Goal: Navigation & Orientation: Understand site structure

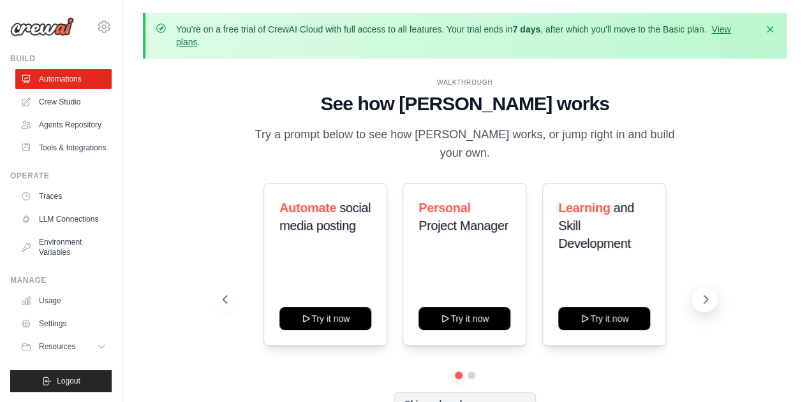
click at [705, 295] on icon at bounding box center [705, 299] width 13 height 13
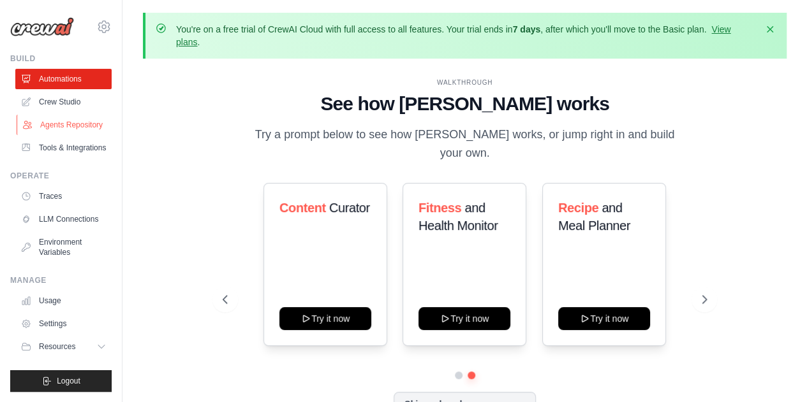
click at [101, 126] on link "Agents Repository" at bounding box center [65, 125] width 96 height 20
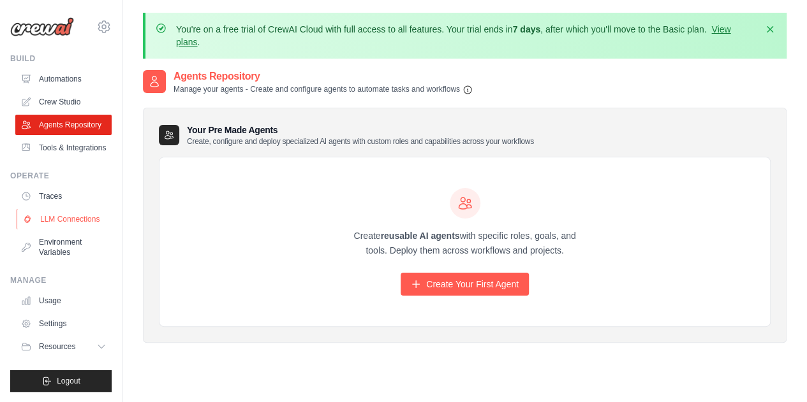
click at [89, 221] on link "LLM Connections" at bounding box center [65, 219] width 96 height 20
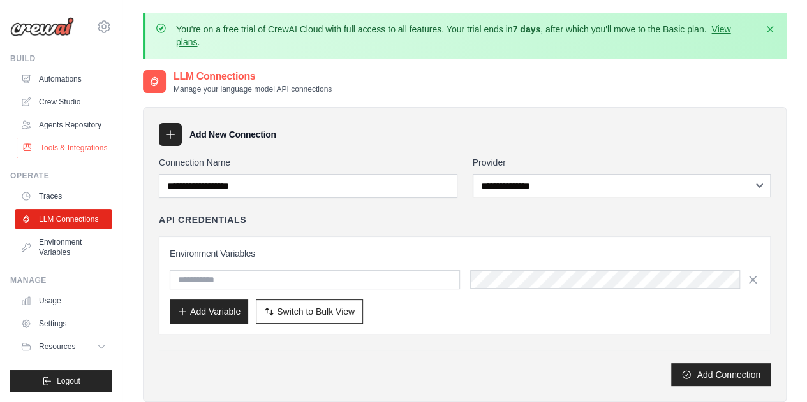
click at [84, 154] on link "Tools & Integrations" at bounding box center [65, 148] width 96 height 20
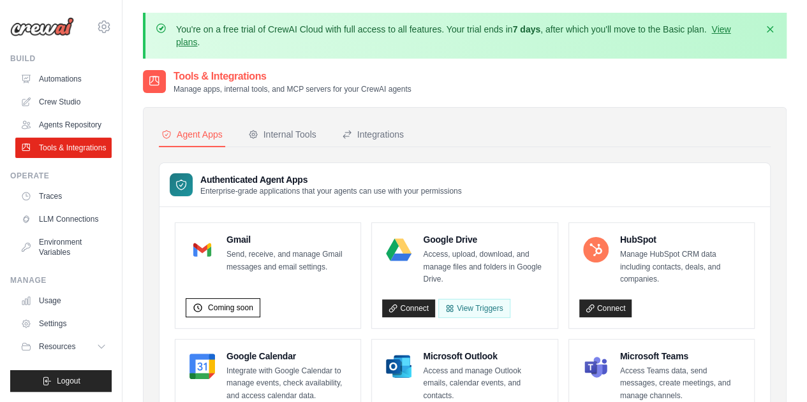
click at [629, 80] on div "Tools & Integrations Manage apps, internal tools, and MCP servers for your Crew…" at bounding box center [464, 82] width 643 height 26
click at [275, 133] on div "Internal Tools" at bounding box center [282, 134] width 68 height 13
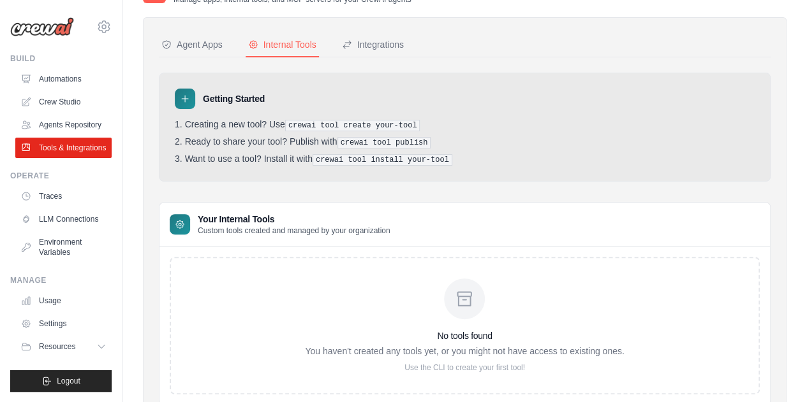
scroll to position [87, 0]
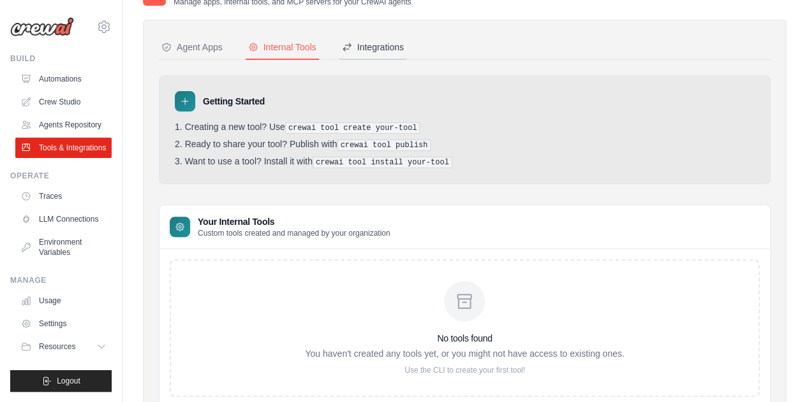
click at [371, 55] on button "Integrations" at bounding box center [372, 48] width 67 height 24
